Goal: Transaction & Acquisition: Purchase product/service

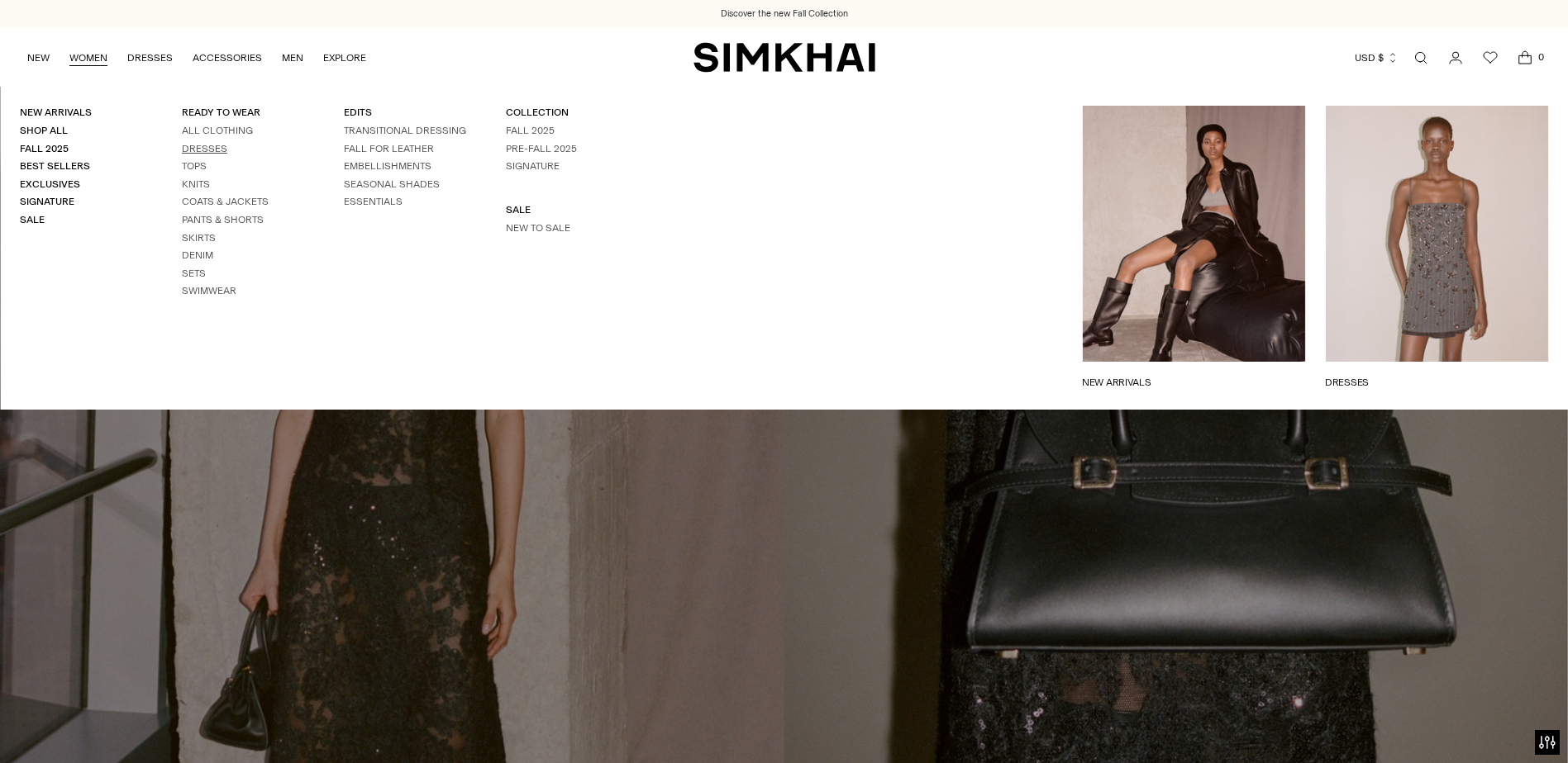
click at [196, 144] on link "Dresses" at bounding box center [204, 149] width 46 height 11
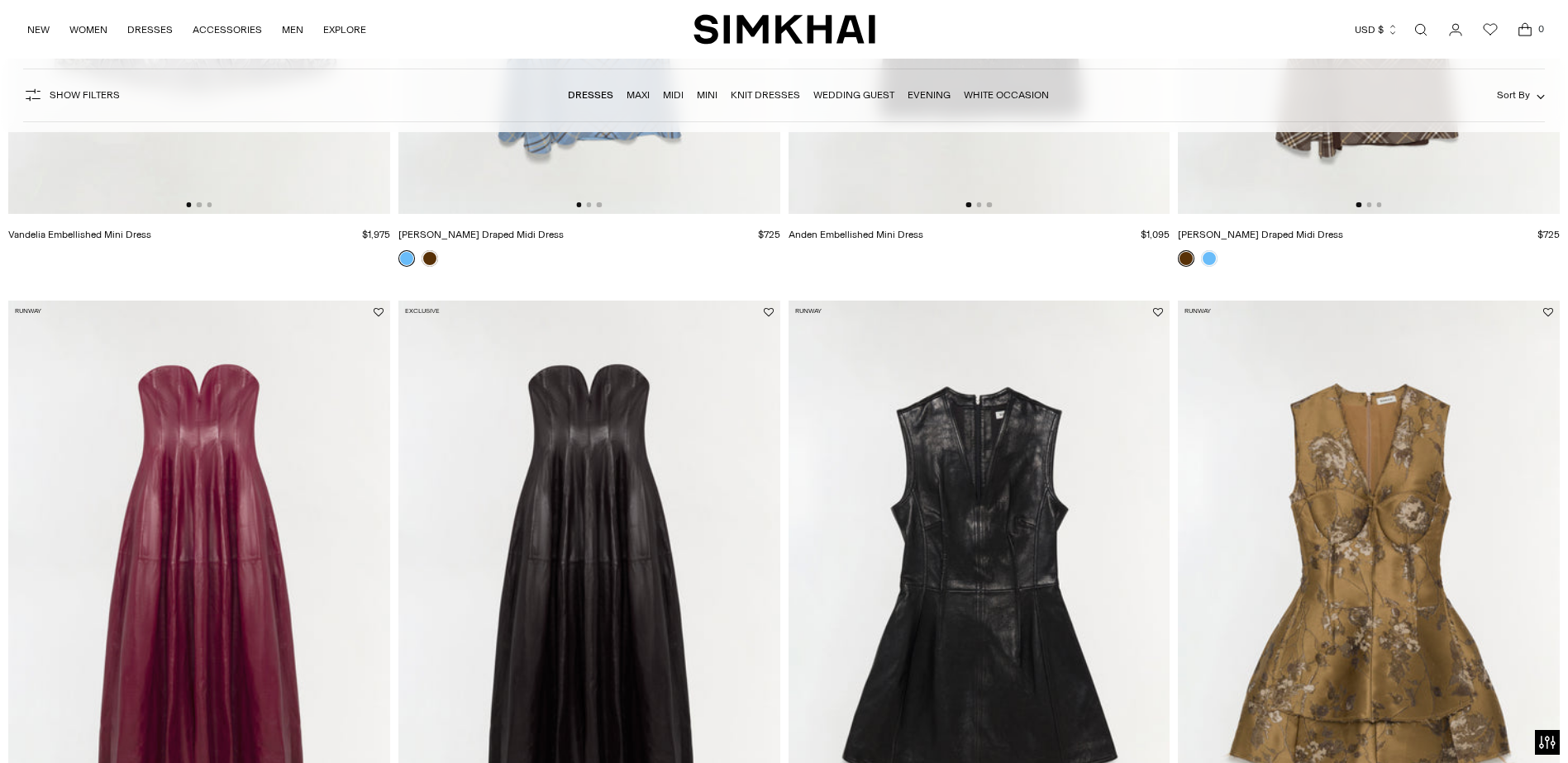
scroll to position [743, 0]
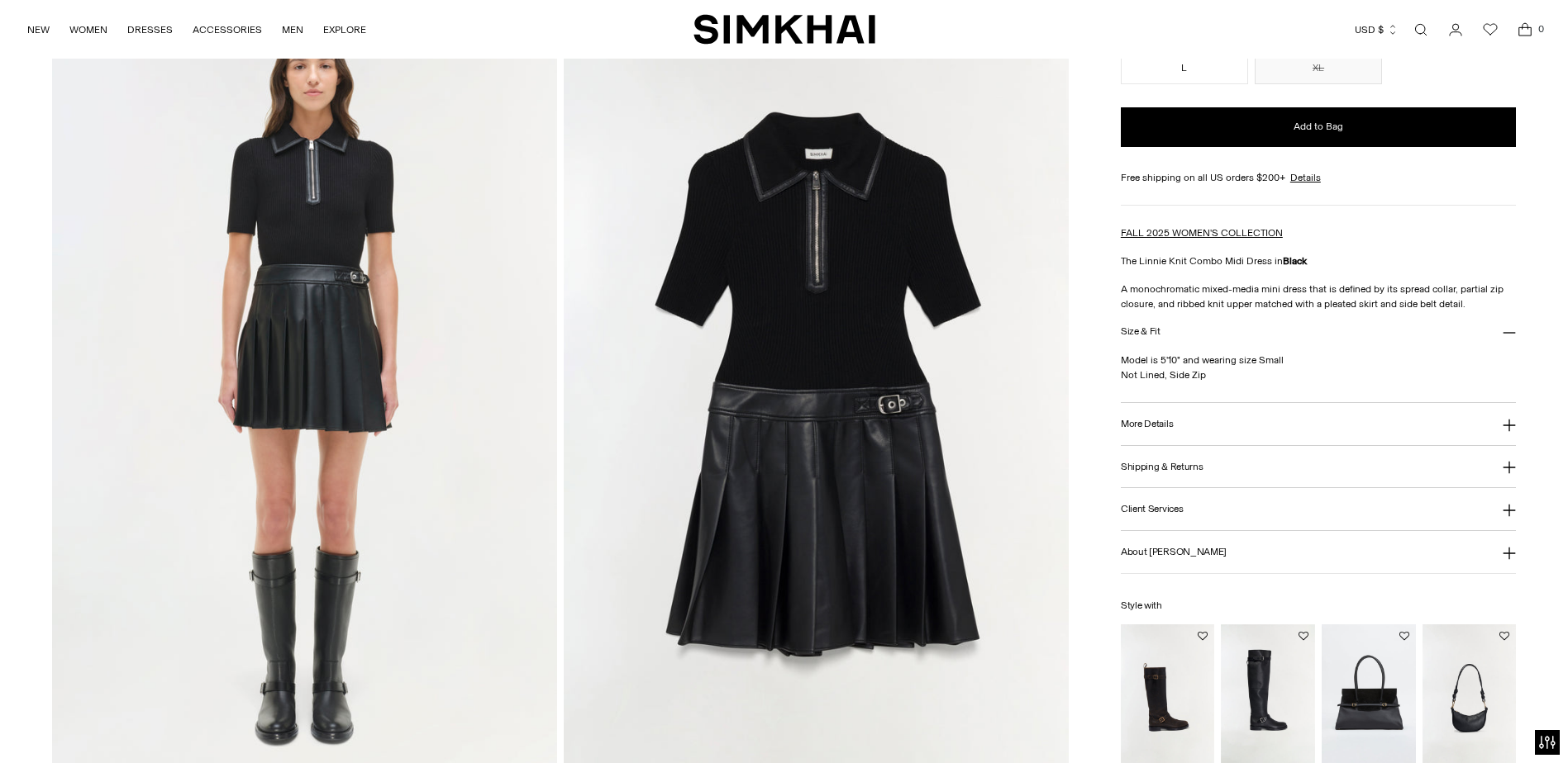
scroll to position [1321, 0]
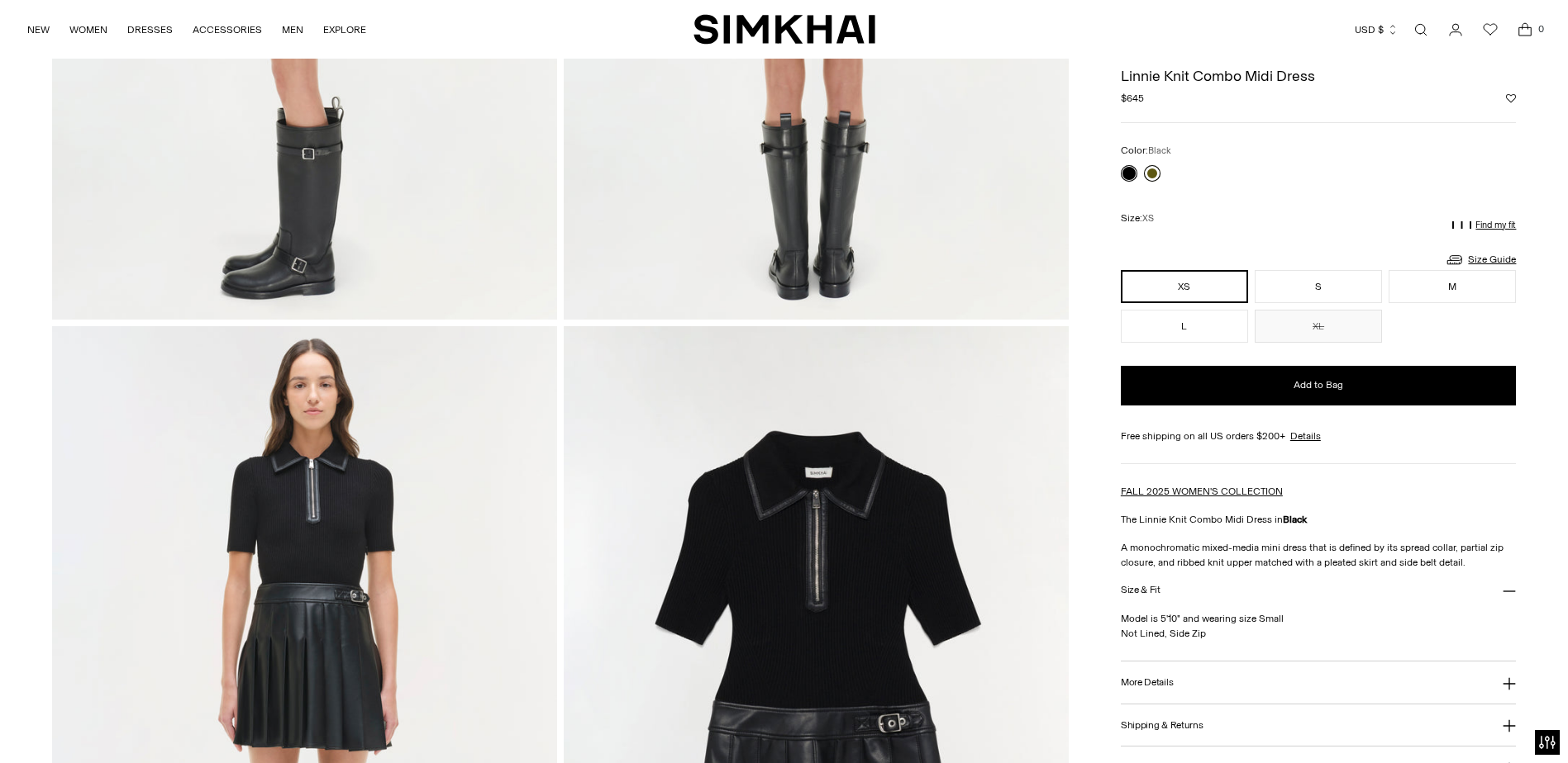
click at [1152, 170] on link at bounding box center [1153, 174] width 17 height 17
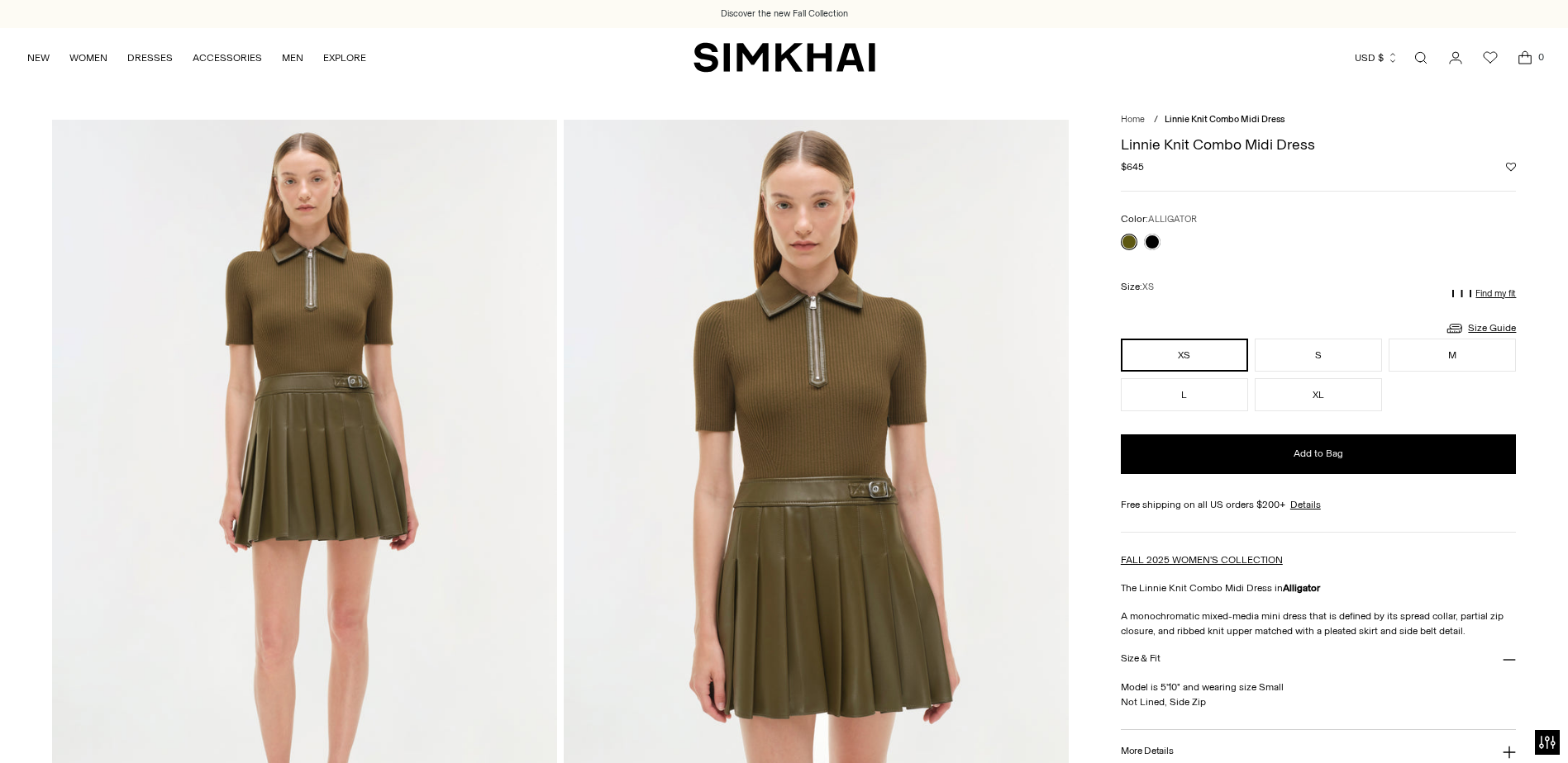
scroll to position [82, 0]
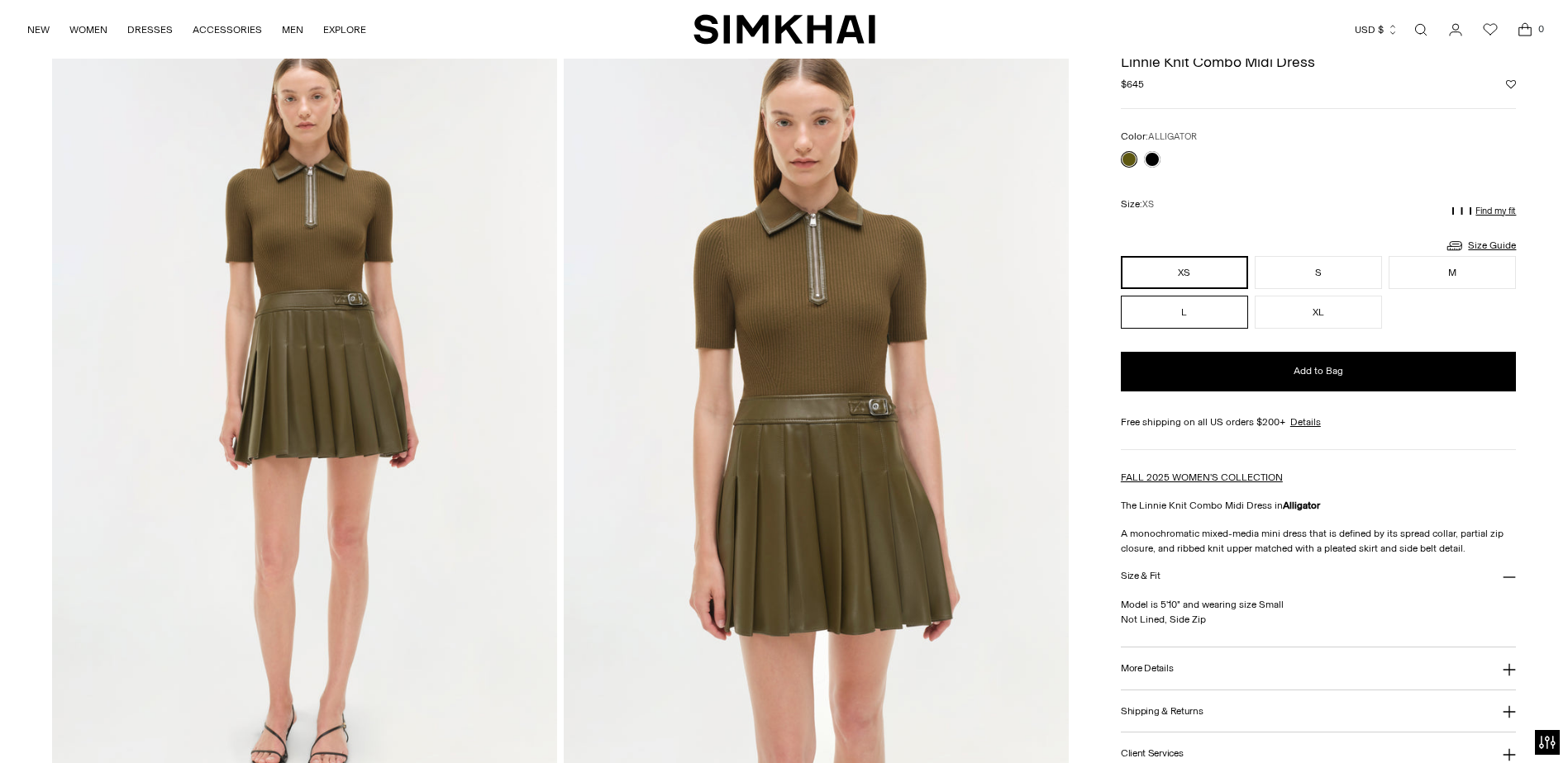
click at [1222, 314] on button "L" at bounding box center [1184, 311] width 127 height 33
